Goal: Check status: Check status

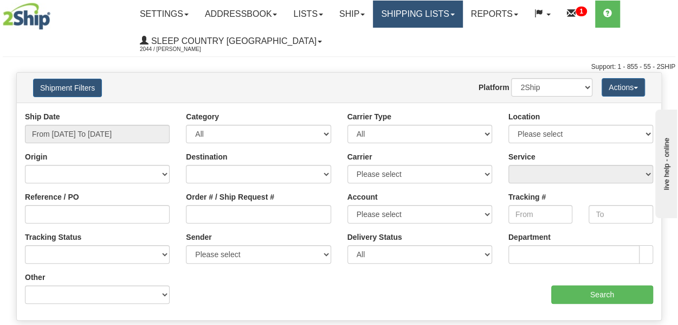
click at [424, 18] on link "Shipping lists" at bounding box center [417, 14] width 89 height 27
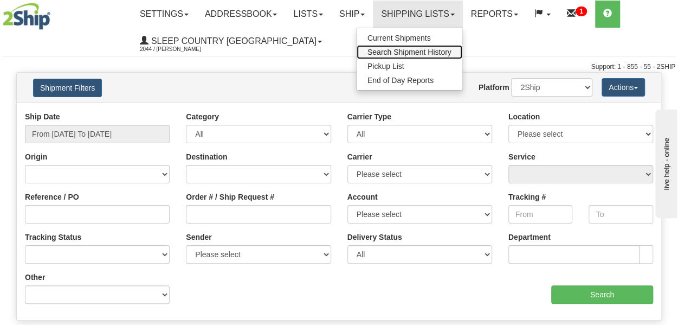
click at [428, 50] on span "Search Shipment History" at bounding box center [409, 52] width 84 height 9
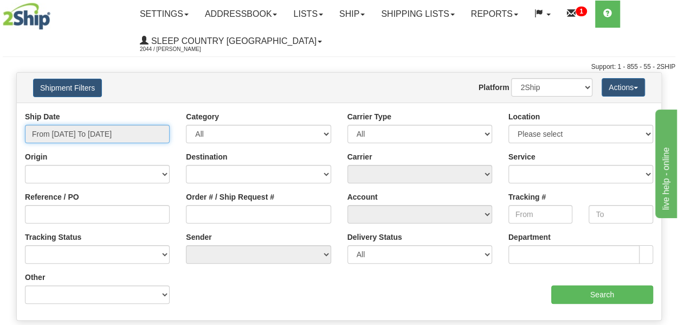
click at [90, 136] on input "From 08/20/2025 To 08/21/2025" at bounding box center [97, 134] width 145 height 18
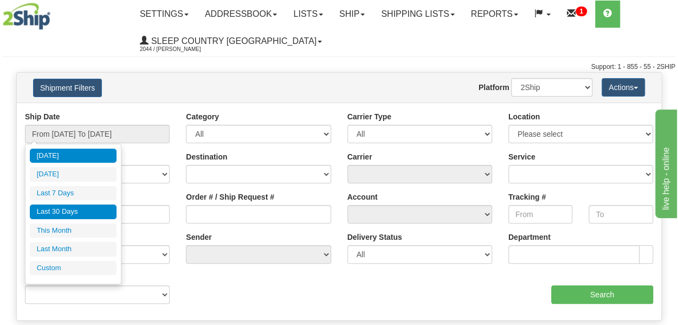
click at [73, 210] on li "Last 30 Days" at bounding box center [73, 211] width 87 height 15
type input "From 07/23/2025 To 08/21/2025"
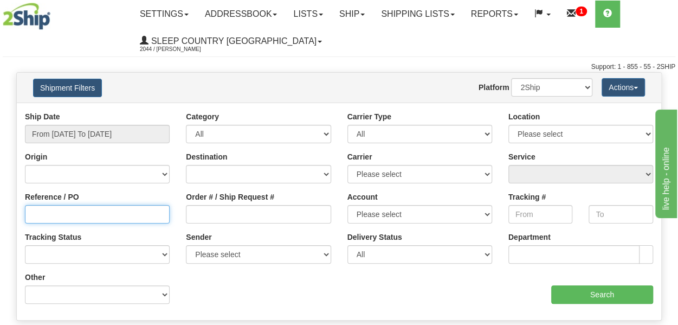
click at [66, 217] on input "Reference / PO" at bounding box center [97, 214] width 145 height 18
paste input "9000H997450"
type input "9000H997450"
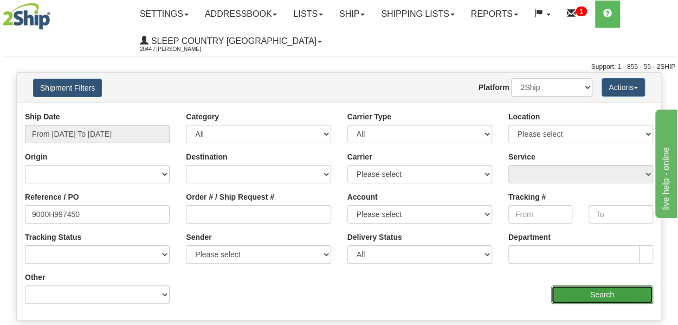
click at [563, 290] on input "Search" at bounding box center [602, 294] width 102 height 18
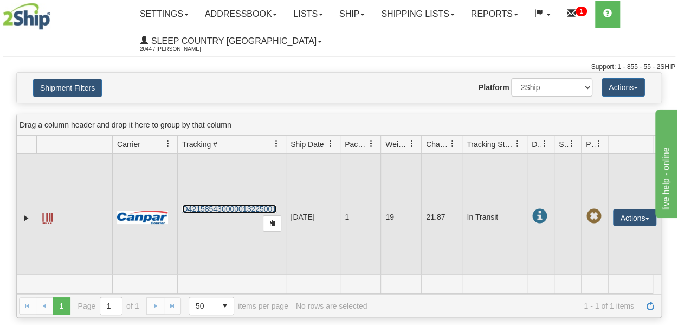
click at [255, 213] on link "D421585430000013225001" at bounding box center [229, 208] width 94 height 9
